Goal: Information Seeking & Learning: Learn about a topic

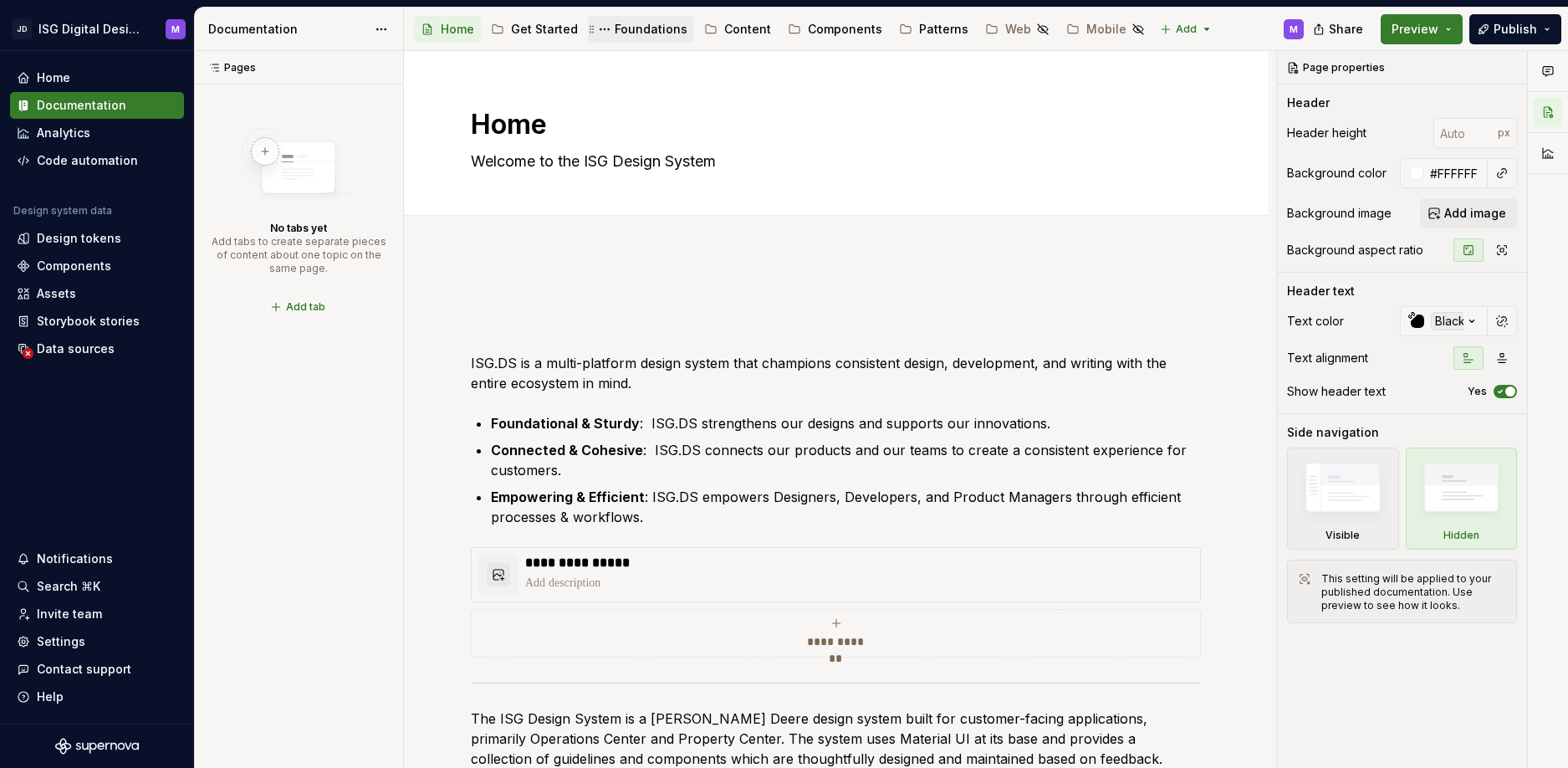
click at [653, 26] on div "Foundations" at bounding box center [651, 29] width 73 height 17
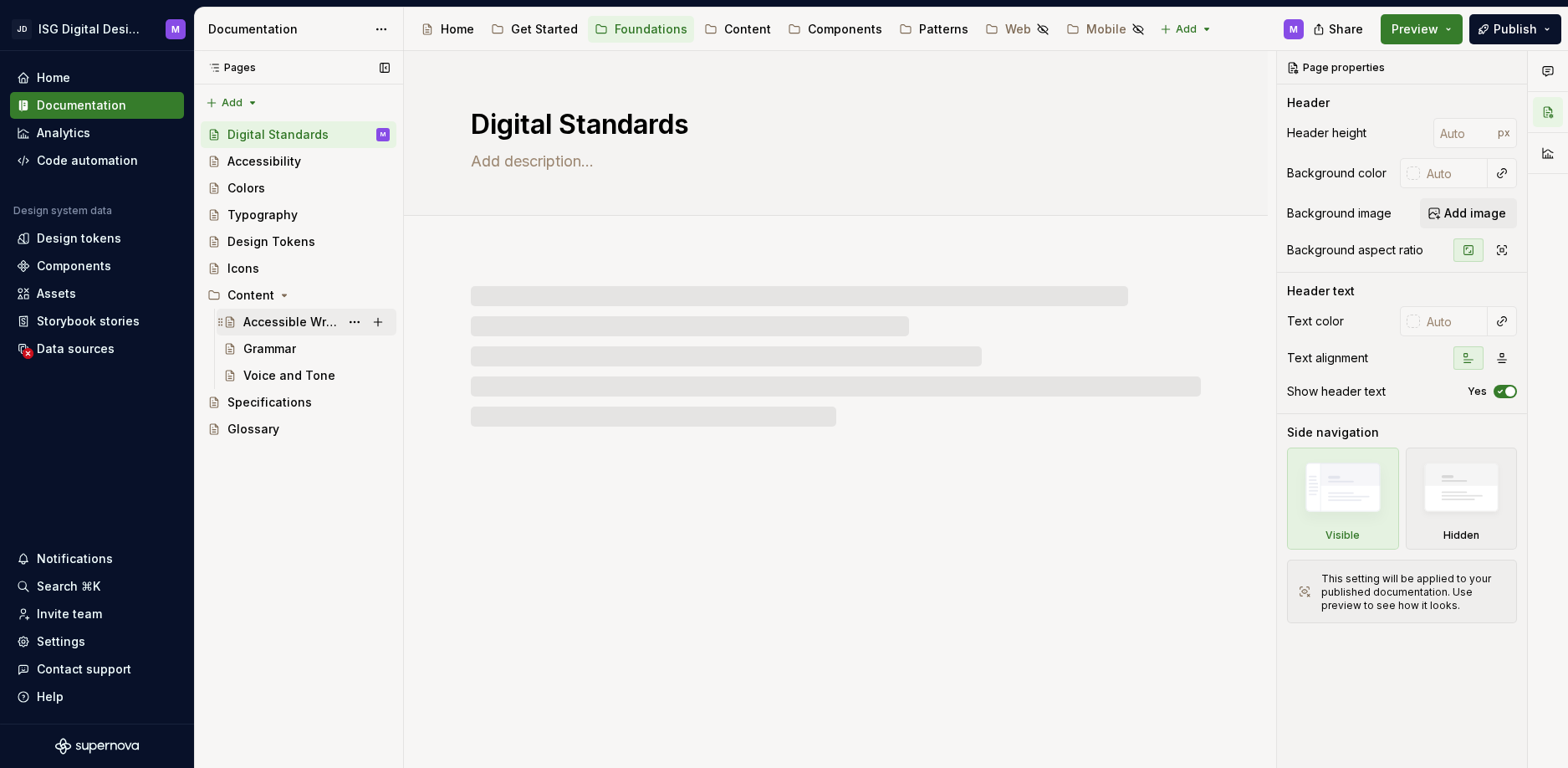
click at [278, 321] on div "Accessible Writing" at bounding box center [291, 322] width 96 height 17
click at [275, 349] on div "Grammar" at bounding box center [269, 348] width 52 height 17
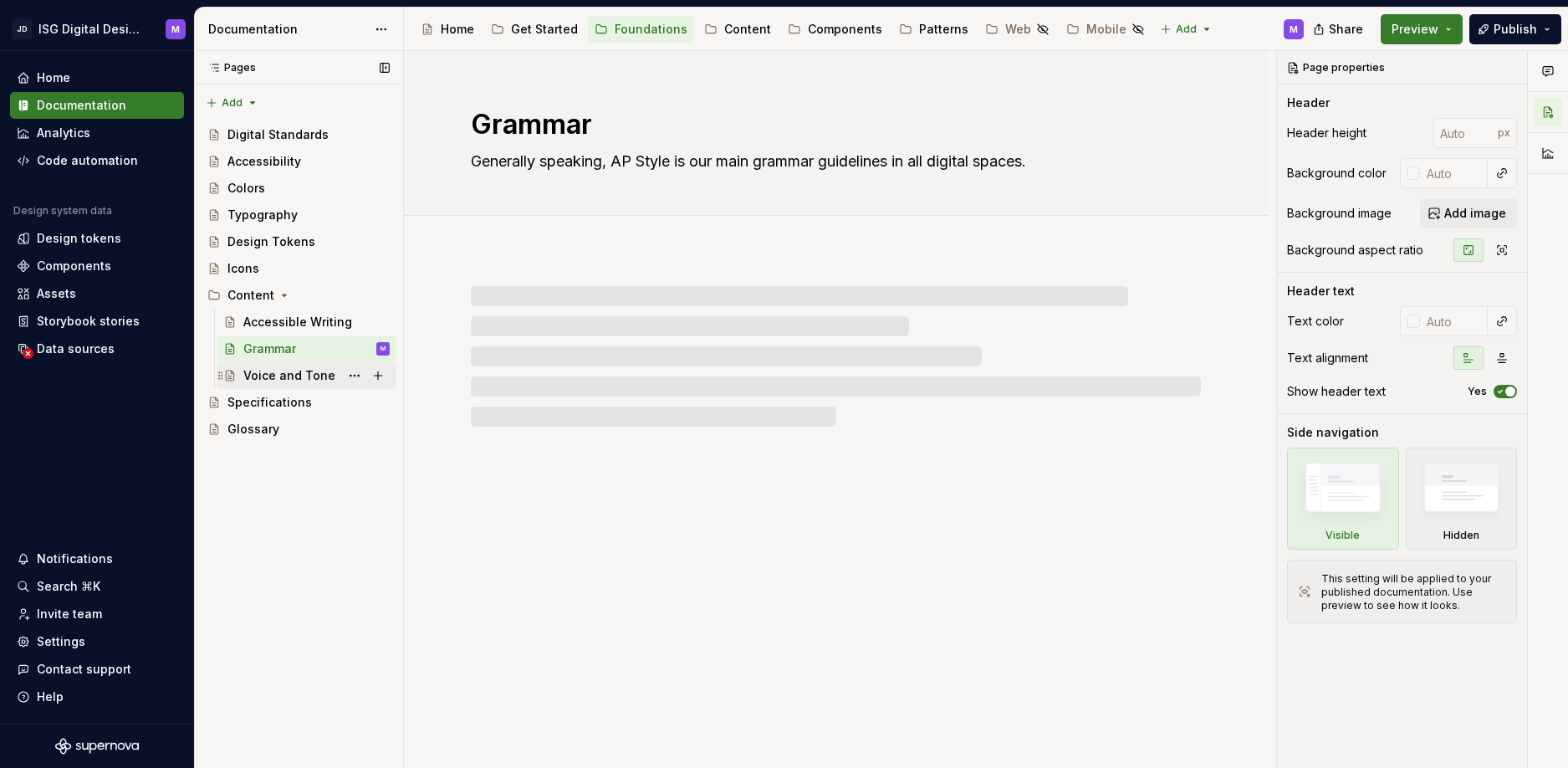
click at [282, 374] on div "Voice and Tone" at bounding box center [289, 375] width 92 height 17
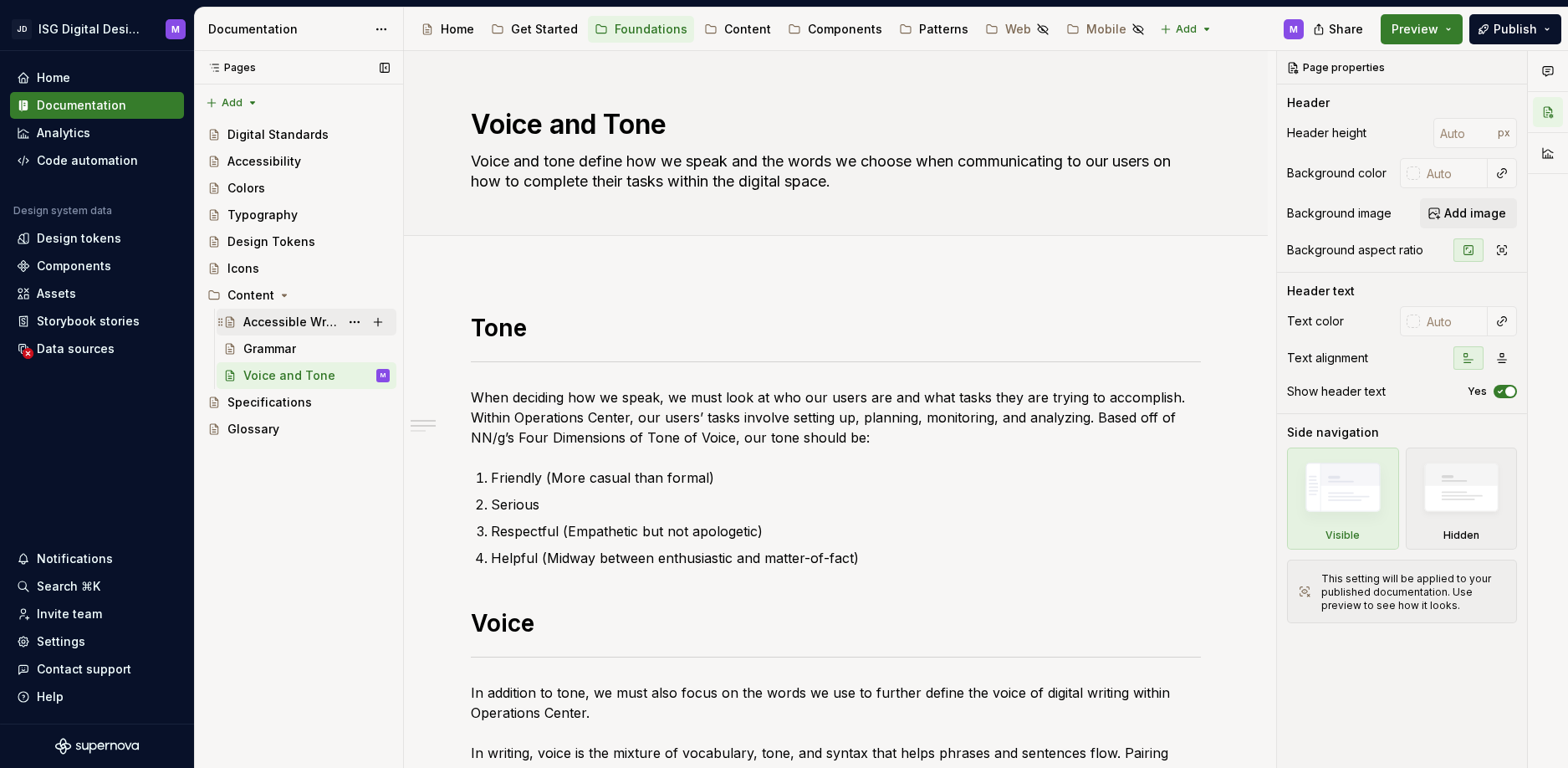
click at [290, 320] on div "Accessible Writing" at bounding box center [291, 322] width 96 height 17
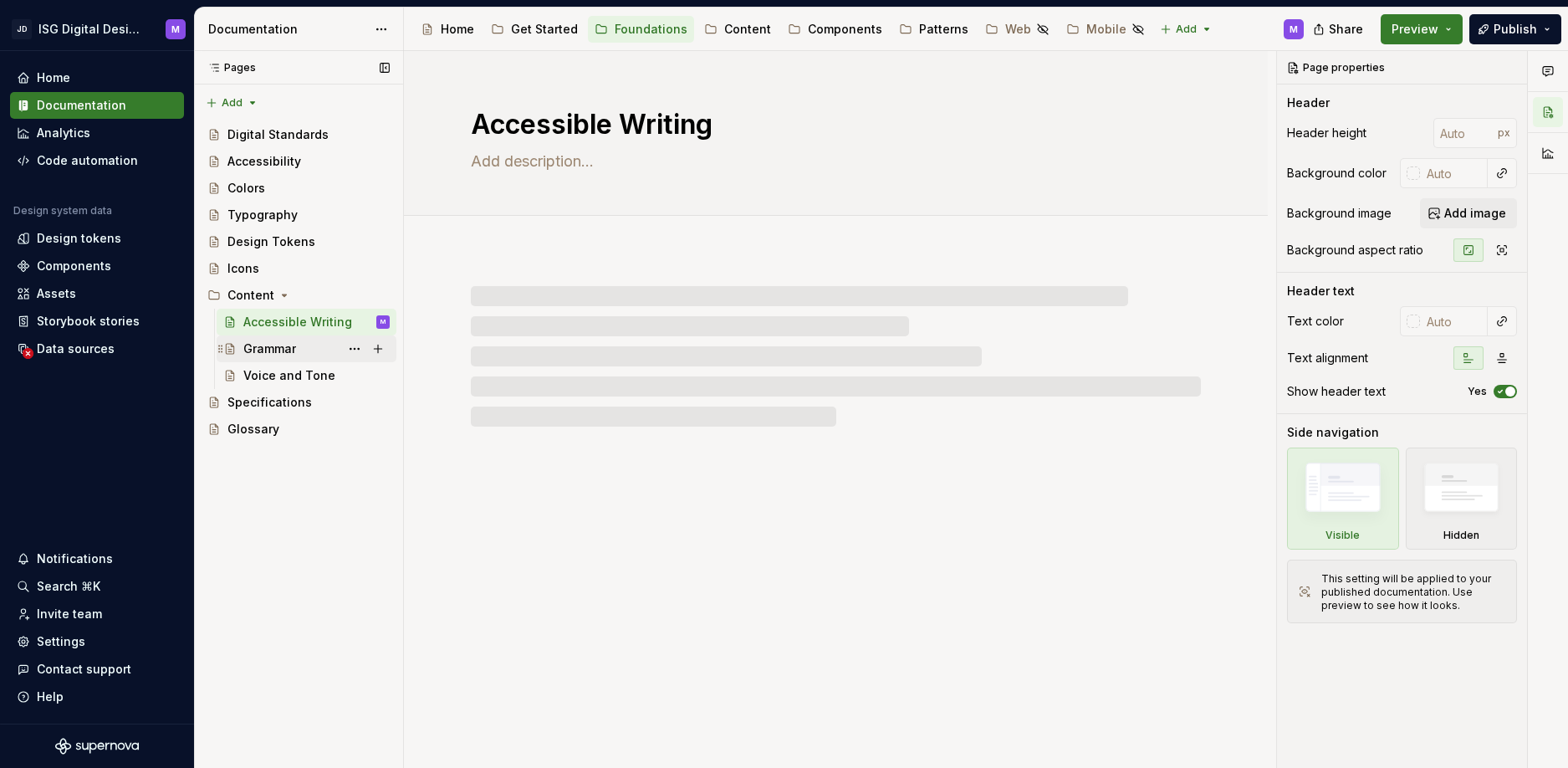
click at [274, 353] on div "Grammar" at bounding box center [269, 348] width 52 height 17
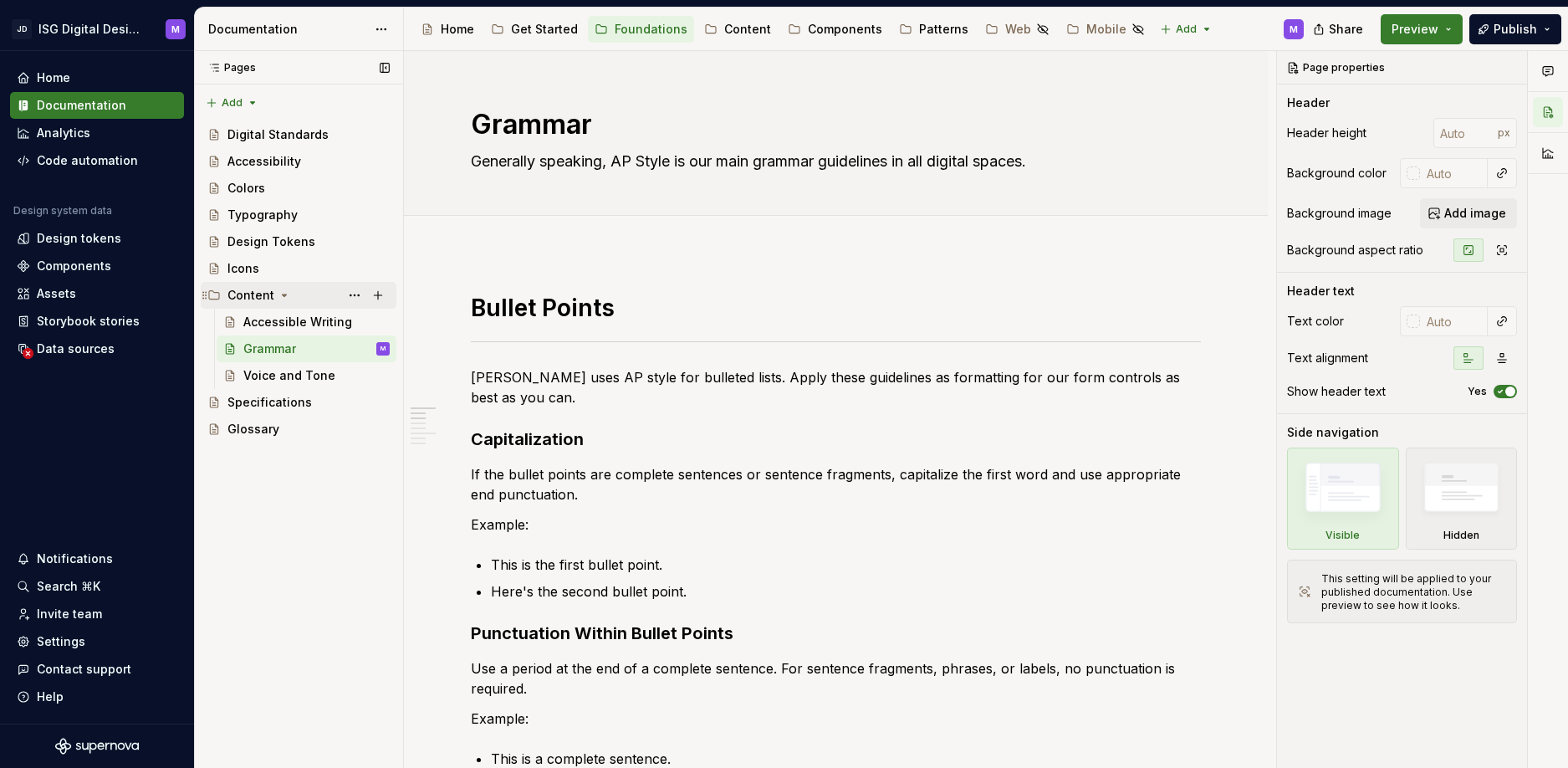
click at [288, 294] on icon "Page tree" at bounding box center [283, 295] width 13 height 13
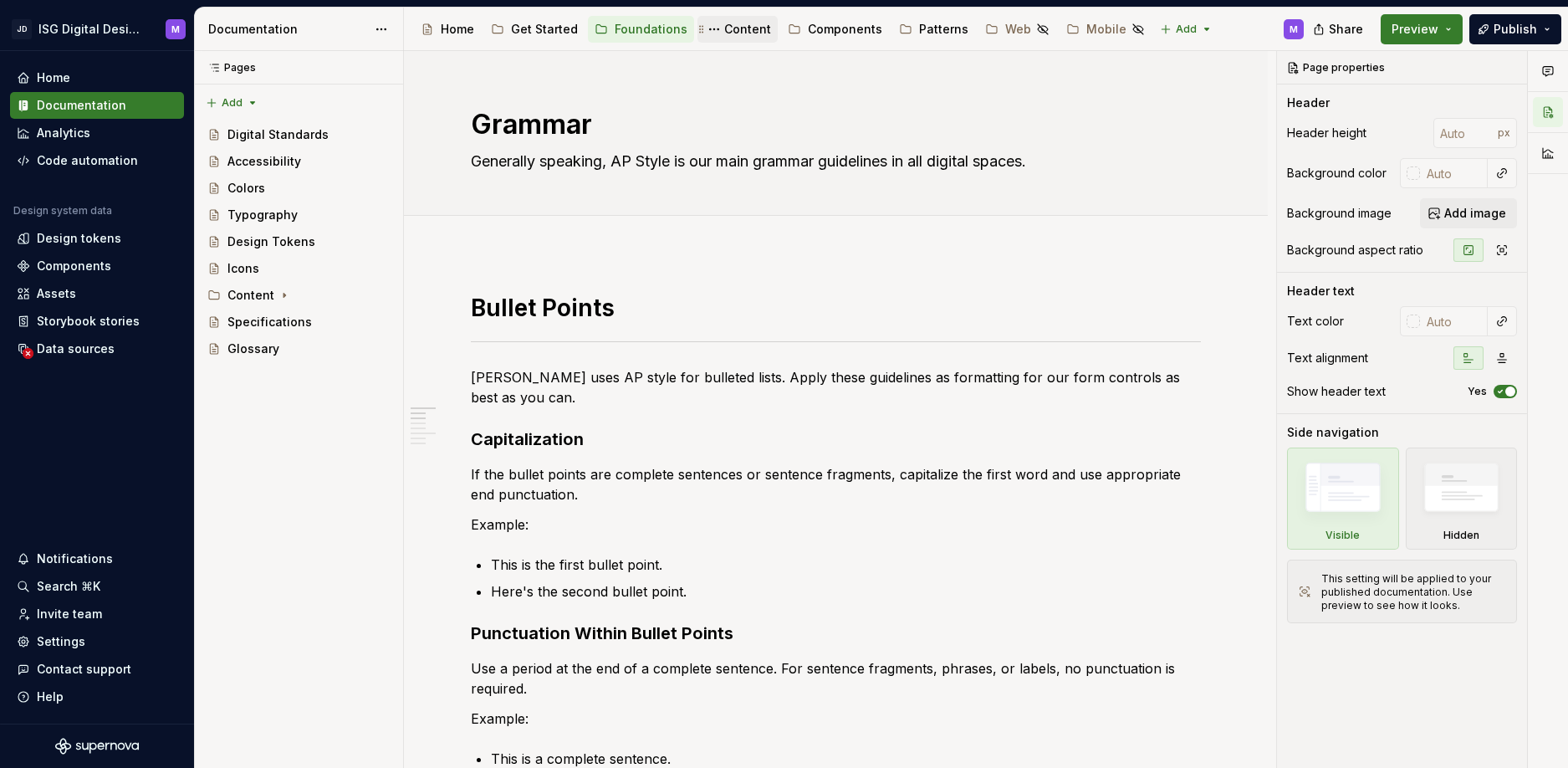
click at [730, 29] on div "Content" at bounding box center [748, 29] width 47 height 17
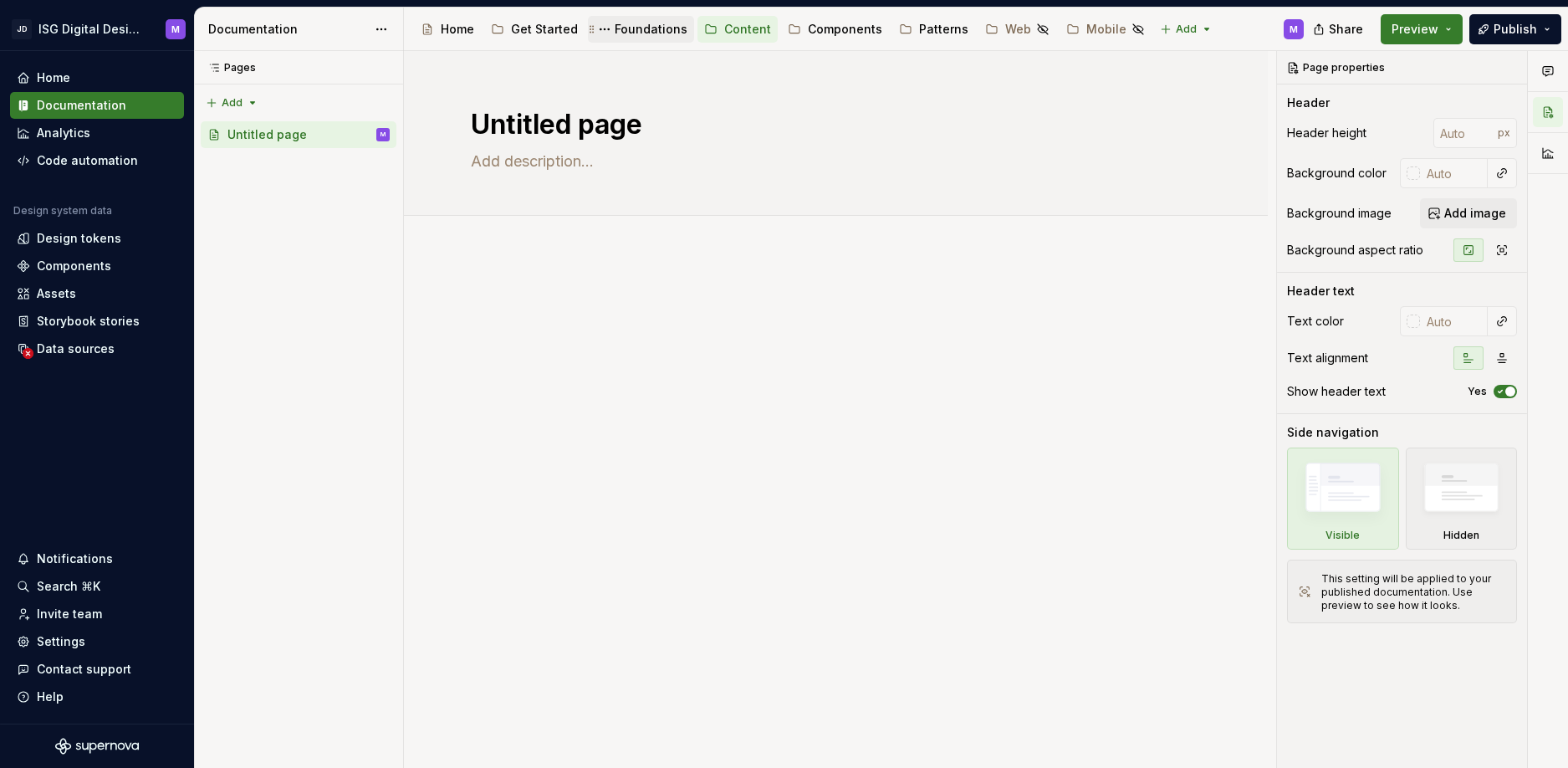
click at [663, 27] on div "Foundations" at bounding box center [651, 29] width 73 height 17
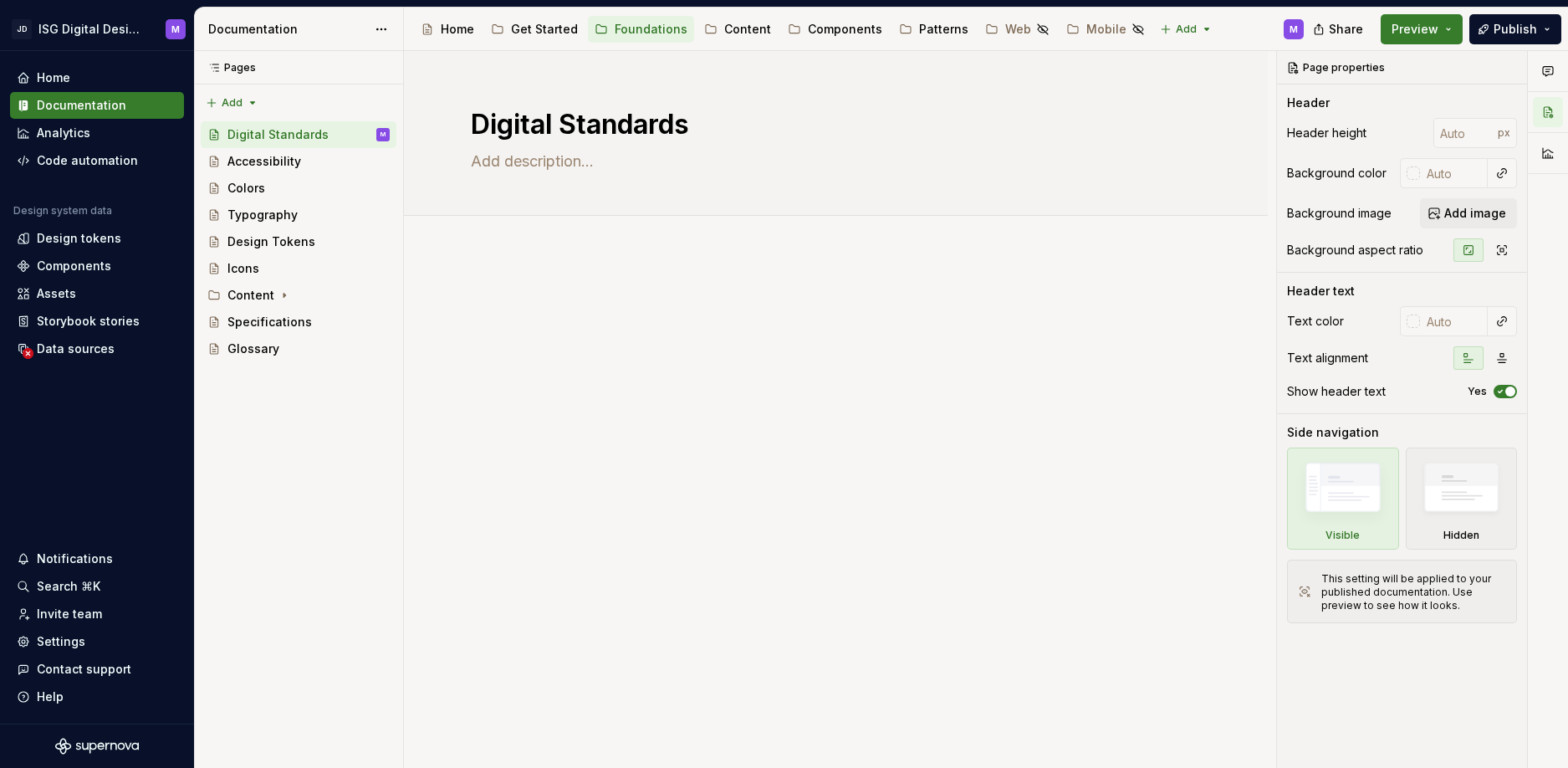
type textarea "*"
